Goal: Use online tool/utility

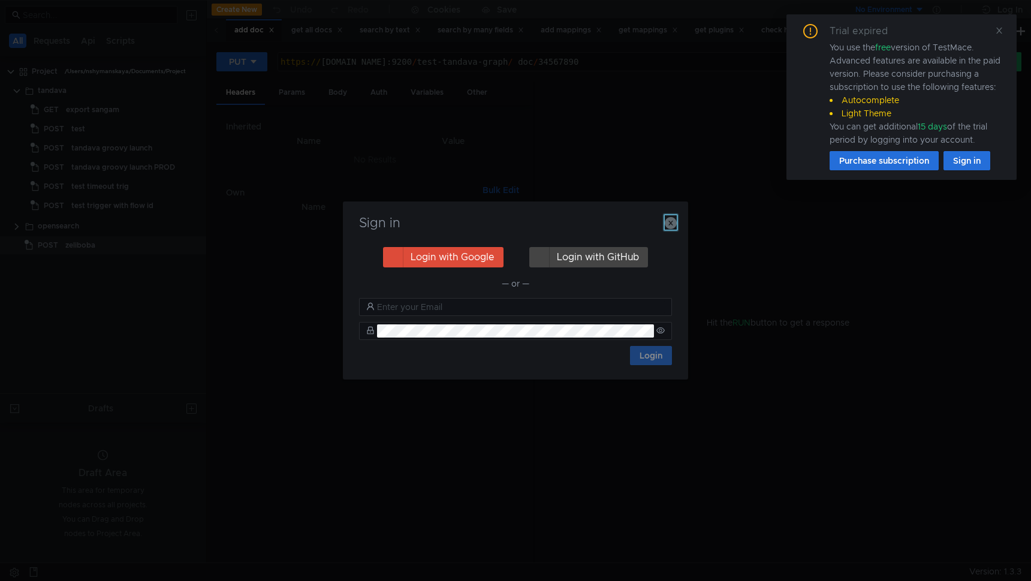
click at [674, 219] on icon "button" at bounding box center [671, 223] width 12 height 12
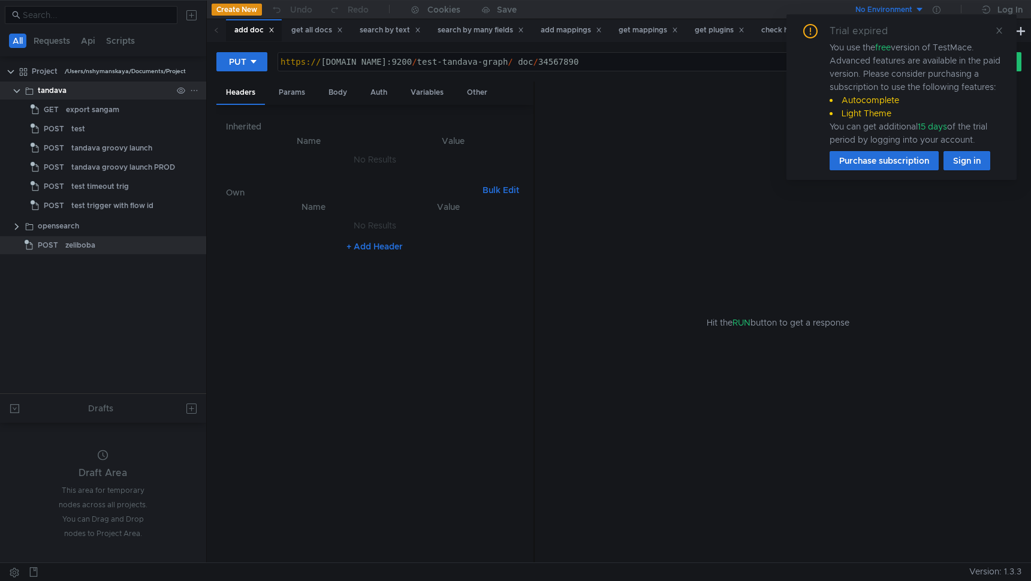
click at [17, 92] on clr-icon at bounding box center [17, 91] width 10 height 10
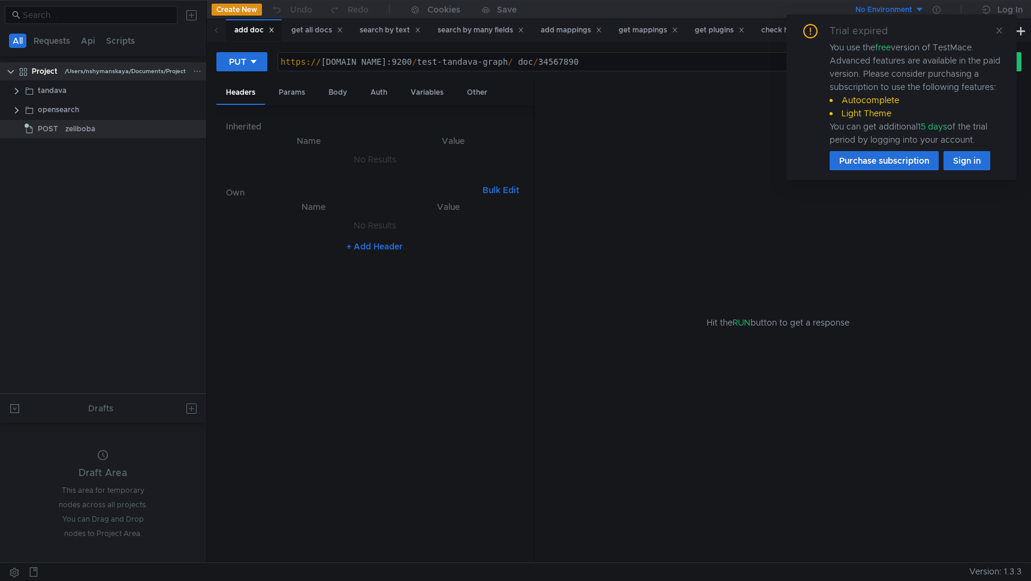
click at [195, 71] on icon at bounding box center [197, 71] width 6 height 1
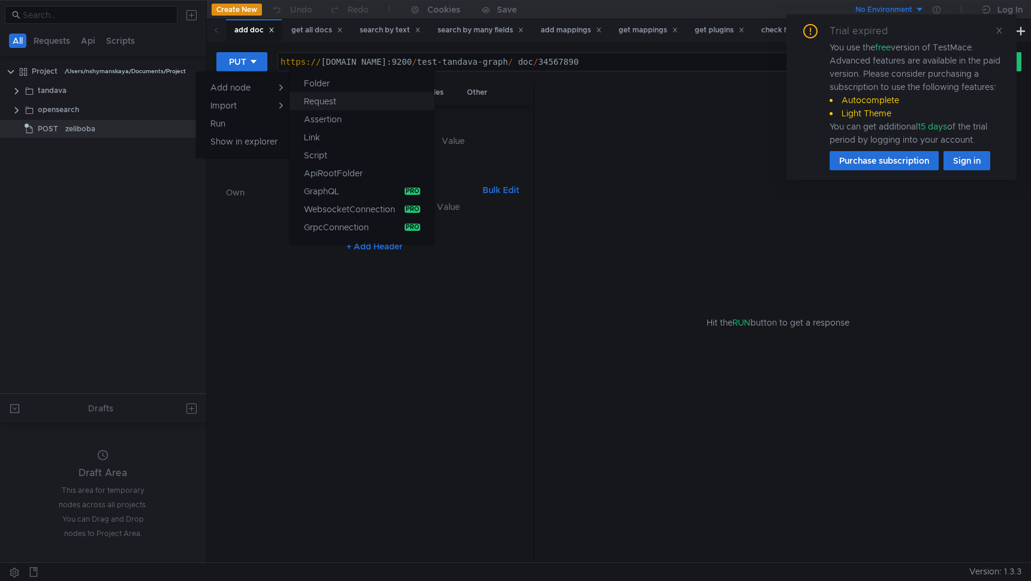
click at [340, 101] on button "Request" at bounding box center [362, 101] width 145 height 18
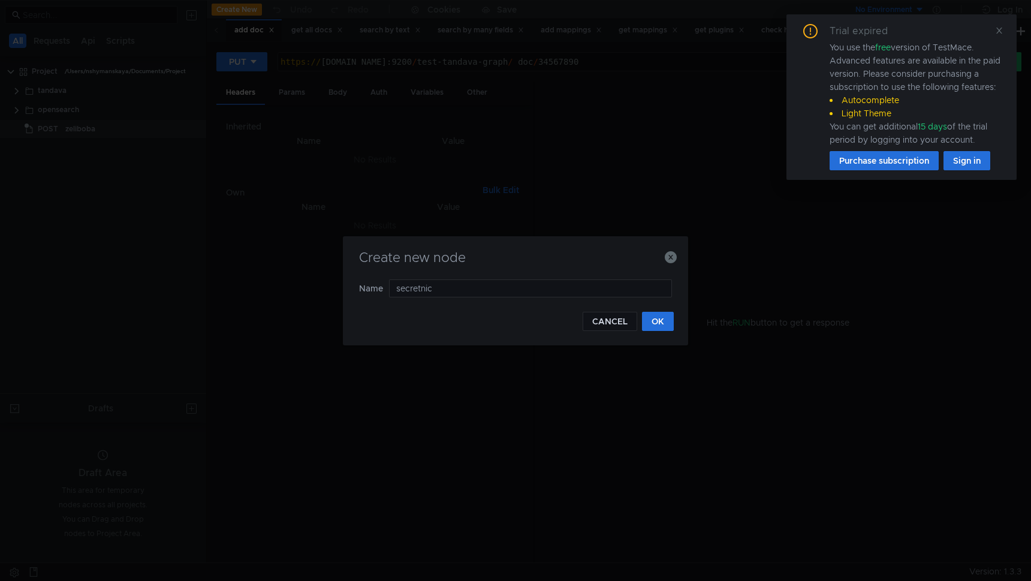
type input "secretnica"
click at [671, 321] on button "OK" at bounding box center [658, 321] width 32 height 19
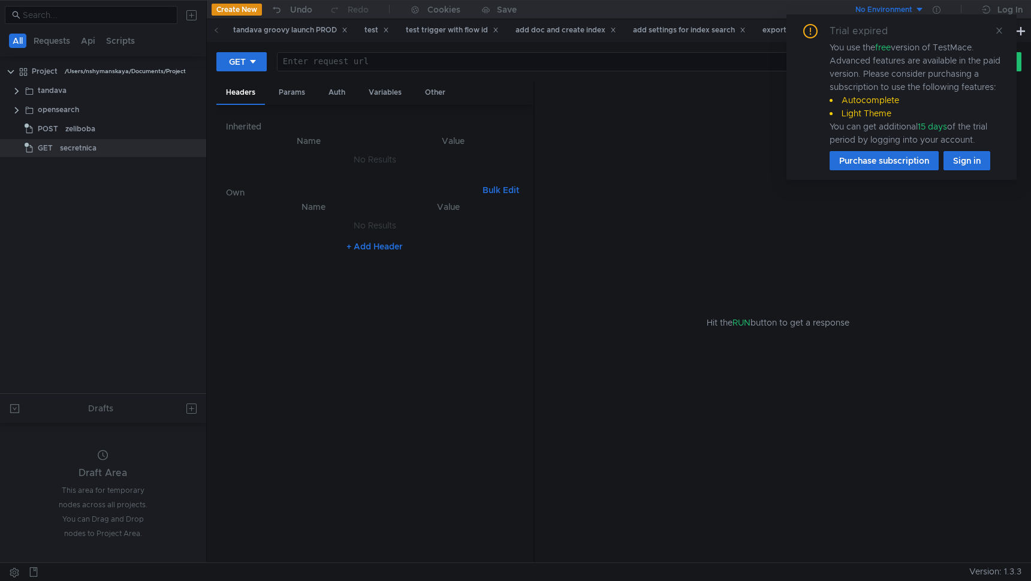
click at [296, 62] on div at bounding box center [608, 71] width 660 height 29
paste textarea "[URL][DOMAIN_NAME]"
type textarea "h"
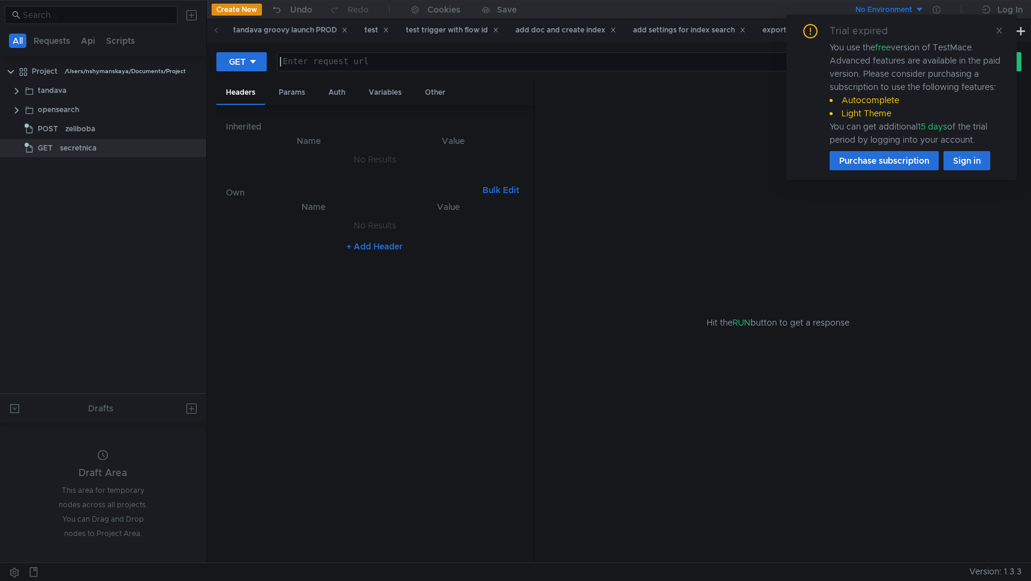
click at [705, 345] on div "Hit the RUN button to get a response" at bounding box center [778, 323] width 458 height 482
click at [999, 33] on icon at bounding box center [999, 30] width 8 height 8
